Goal: Task Accomplishment & Management: Complete application form

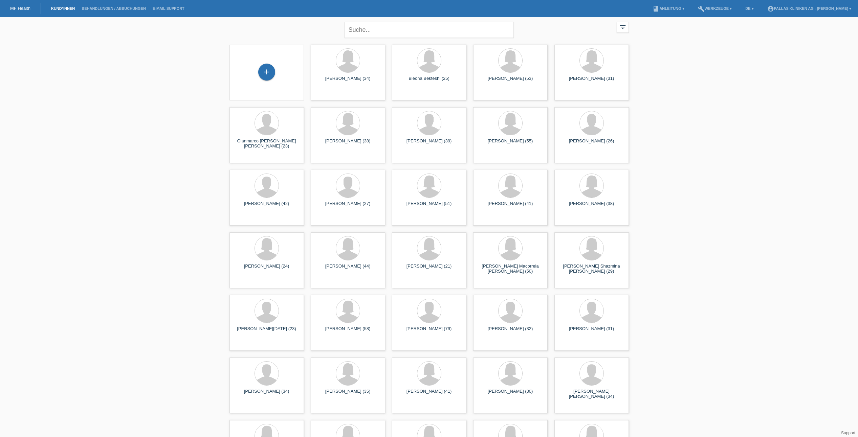
click at [280, 77] on div "+" at bounding box center [267, 73] width 64 height 18
click at [272, 75] on div "+" at bounding box center [266, 72] width 17 height 17
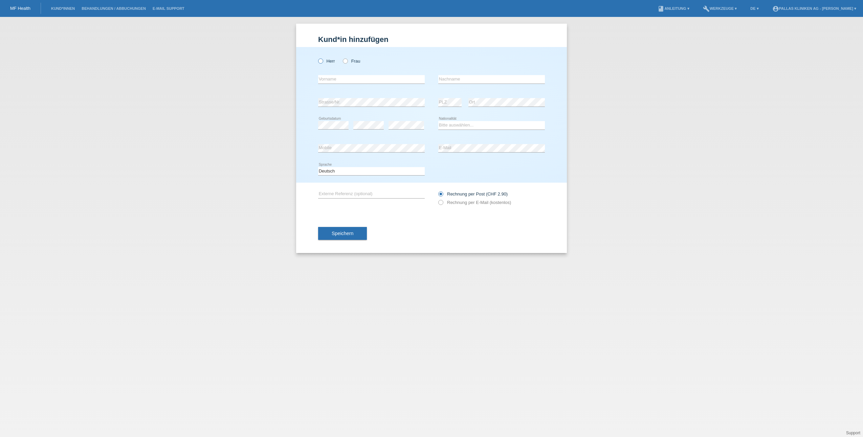
click at [317, 58] on icon at bounding box center [317, 58] width 0 height 0
click at [322, 61] on input "Herr" at bounding box center [320, 61] width 4 height 4
radio input "true"
click at [333, 77] on input "text" at bounding box center [371, 79] width 107 height 8
type input "Giovanni"
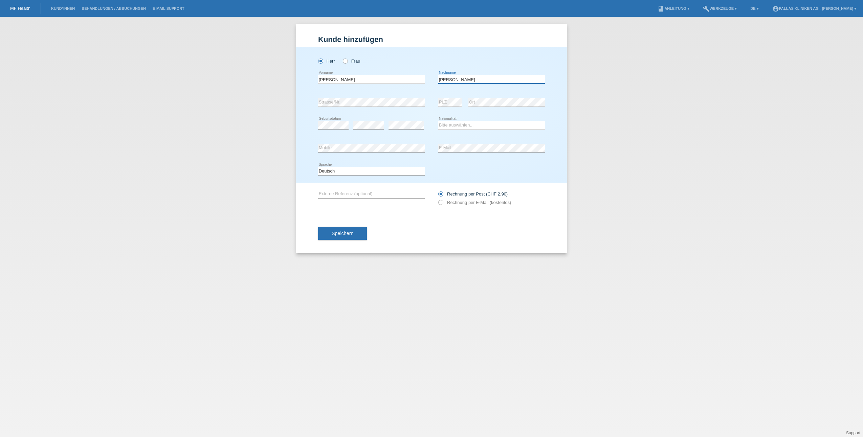
type input "Novello"
click at [544, 123] on select "Bitte auswählen... Schweiz Deutschland Liechtenstein Österreich ------------ Af…" at bounding box center [491, 125] width 107 height 8
select select "CH"
click at [438, 121] on select "Bitte auswählen... Schweiz Deutschland Liechtenstein Österreich ------------ Af…" at bounding box center [491, 125] width 107 height 8
click at [354, 191] on input "text" at bounding box center [371, 194] width 107 height 8
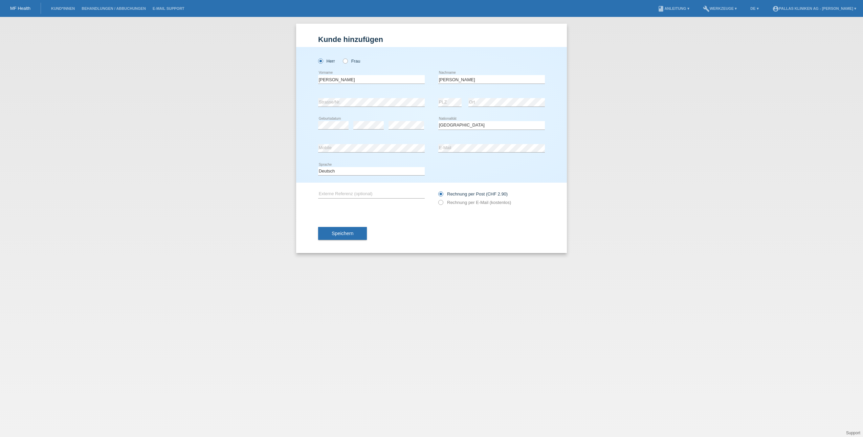
click at [361, 189] on div "error Externe Referenz (optional)" at bounding box center [371, 194] width 107 height 23
click at [346, 229] on button "Speichern" at bounding box center [342, 233] width 49 height 13
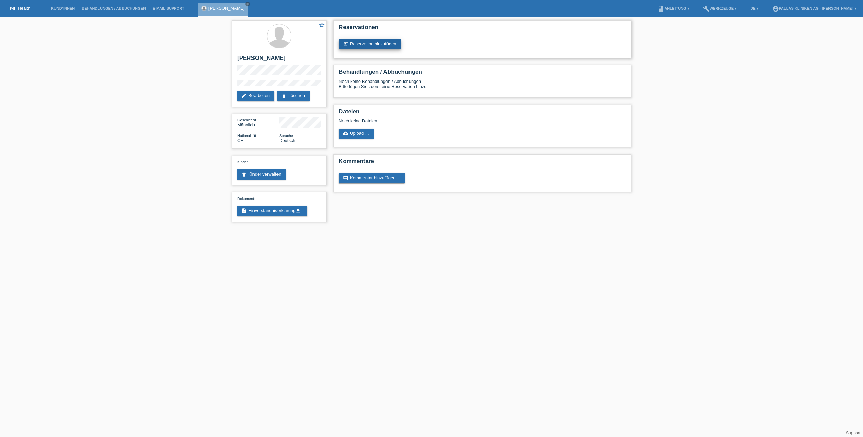
click at [361, 44] on link "post_add Reservation hinzufügen" at bounding box center [370, 44] width 62 height 10
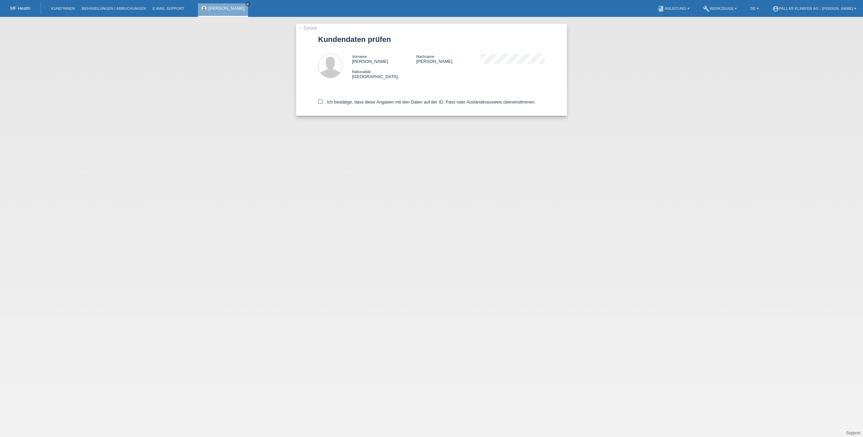
click at [321, 101] on icon at bounding box center [320, 102] width 4 height 4
click at [321, 101] on input "Ich bestätige, dass diese Angaben mit den Daten auf der ID, Pass oder Ausländer…" at bounding box center [320, 102] width 4 height 4
checkbox input "true"
